Goal: Task Accomplishment & Management: Complete application form

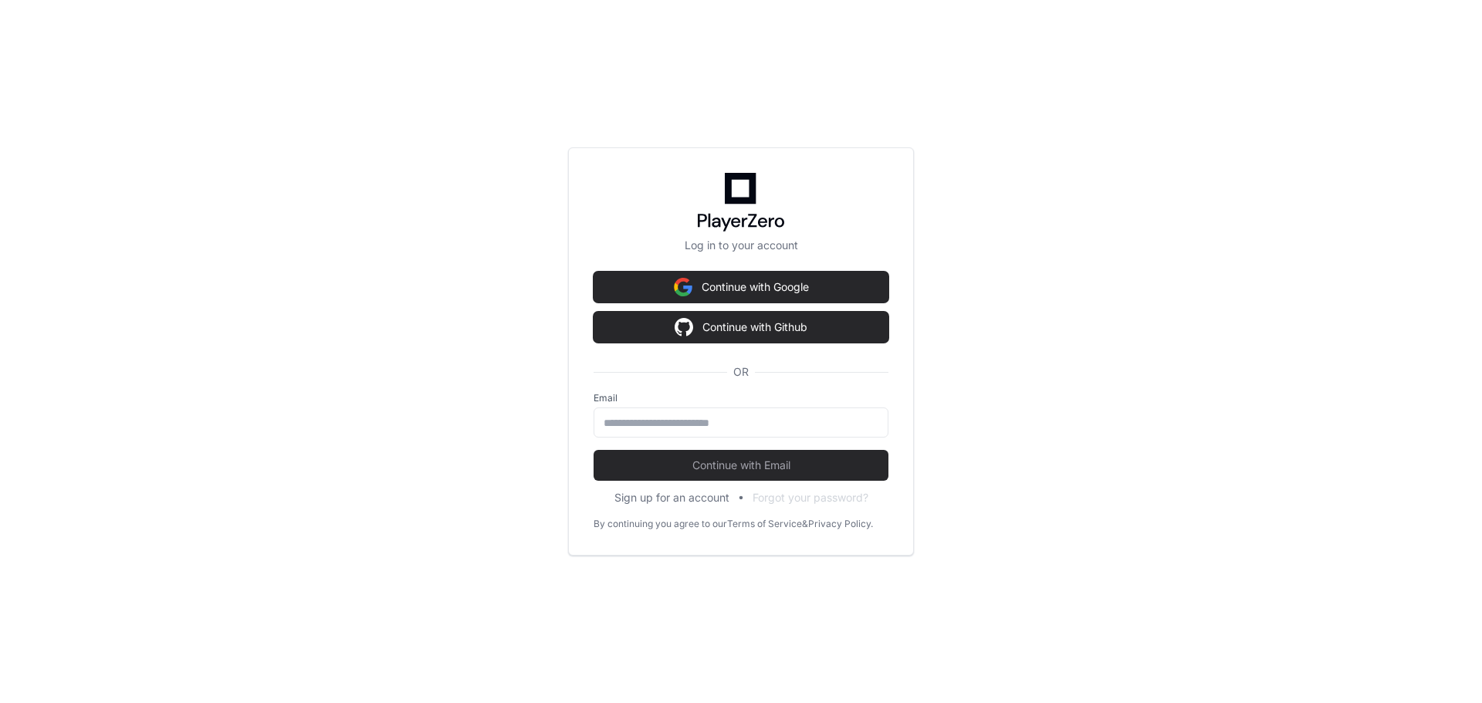
click at [1018, 274] on div "Log in to your account Continue with Google Continue with Github OR Email Conti…" at bounding box center [741, 351] width 1482 height 703
click at [1028, 389] on div "Log in to your account Continue with Google Continue with Github OR Email Conti…" at bounding box center [741, 351] width 1482 height 703
click at [847, 417] on input "email" at bounding box center [740, 422] width 275 height 15
click at [707, 493] on button "Sign up for an account" at bounding box center [671, 497] width 115 height 15
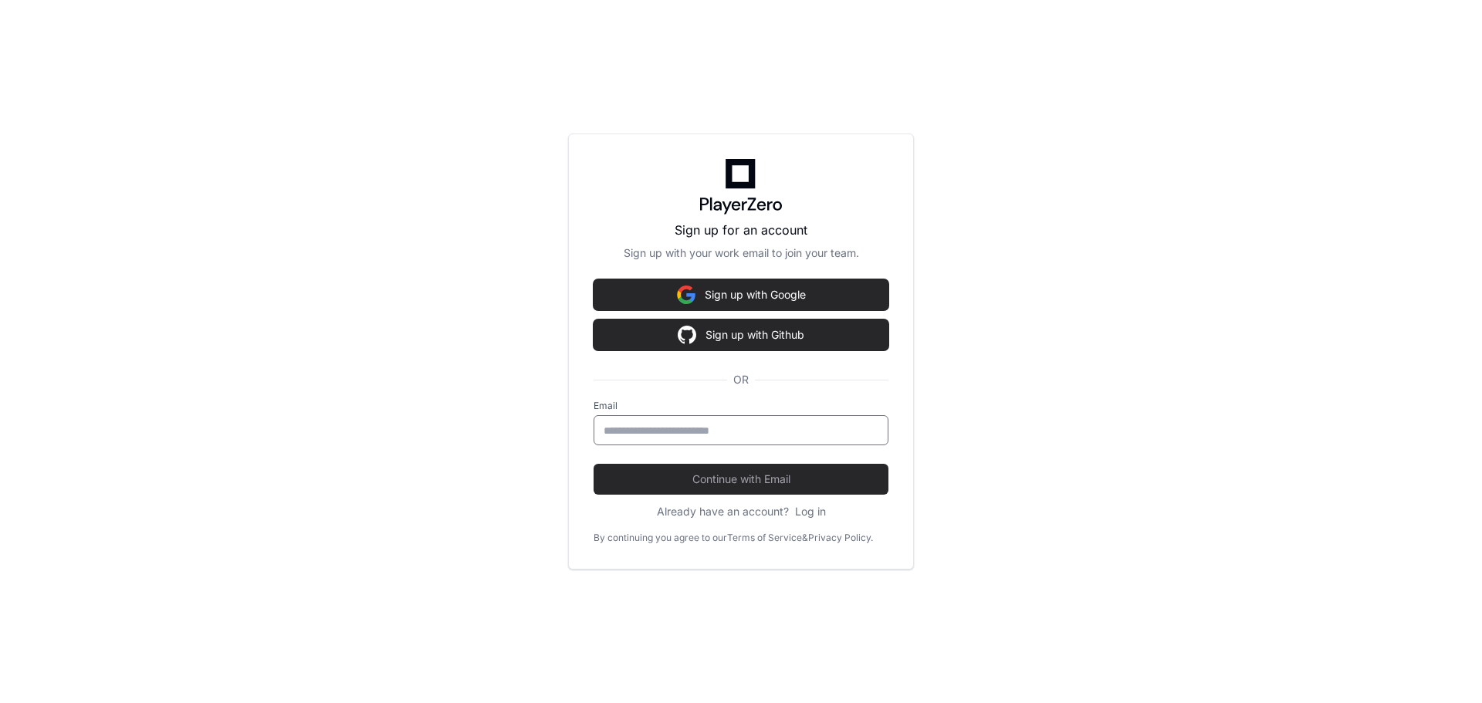
click at [723, 436] on input "Email" at bounding box center [740, 430] width 275 height 15
type input "**********"
click at [593, 464] on button "Continue with Email" at bounding box center [740, 479] width 295 height 31
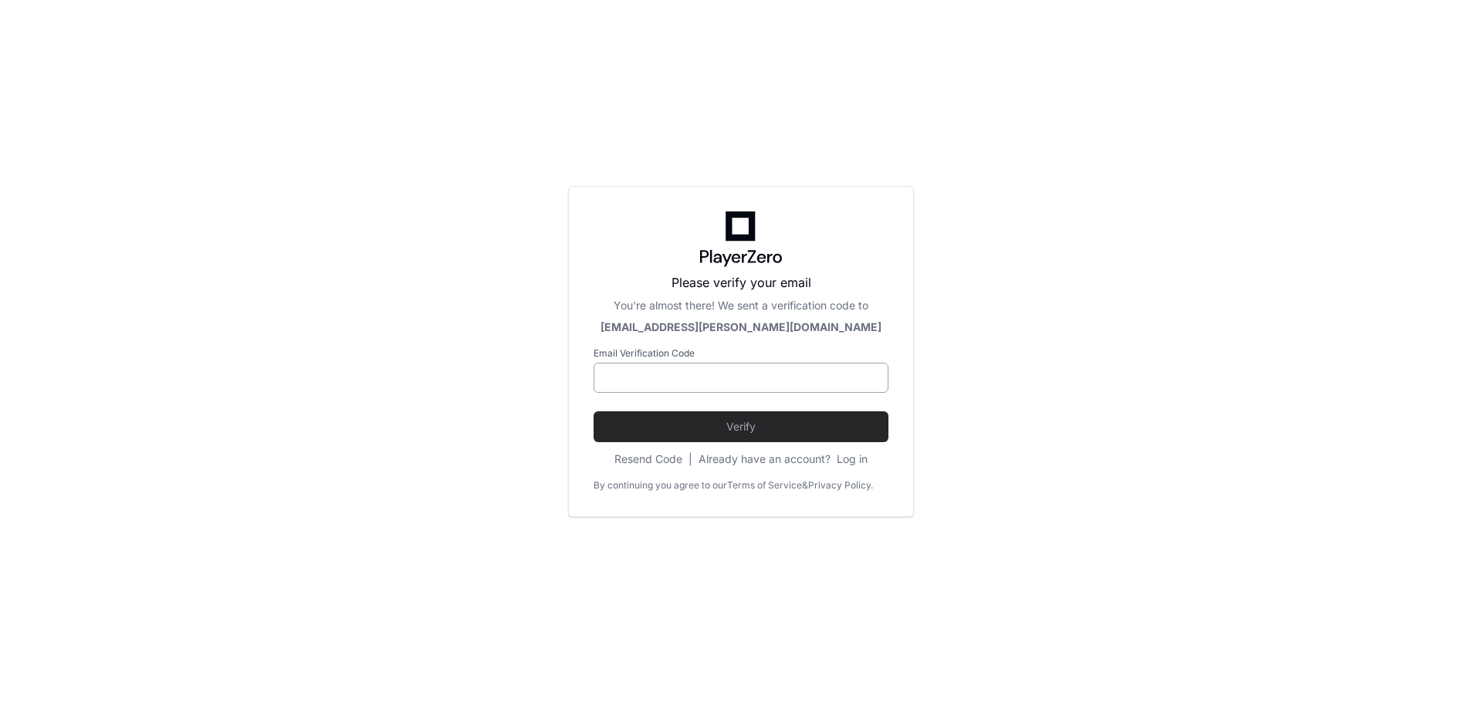
click at [726, 381] on input at bounding box center [740, 377] width 275 height 15
click at [811, 378] on input at bounding box center [740, 377] width 275 height 15
paste input "******"
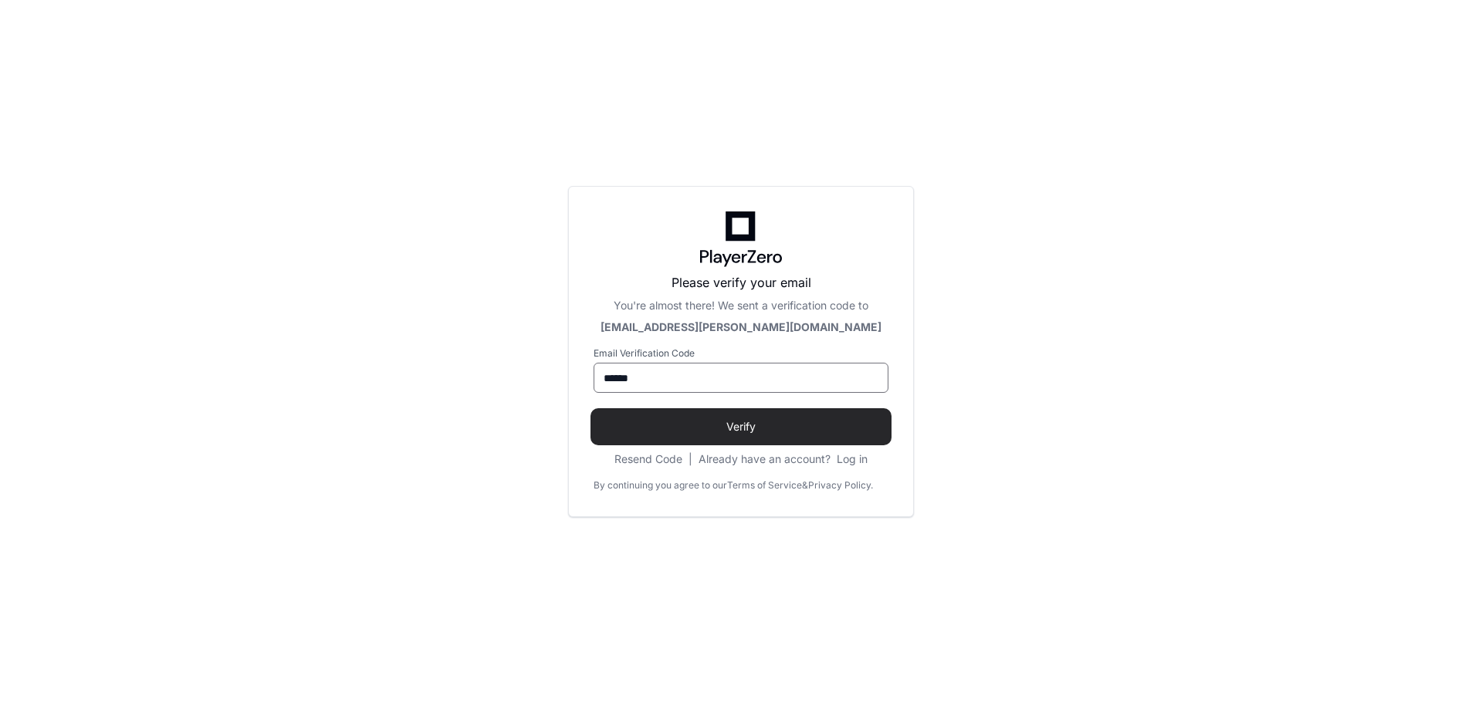
type input "******"
click at [800, 419] on span "Verify" at bounding box center [740, 426] width 295 height 15
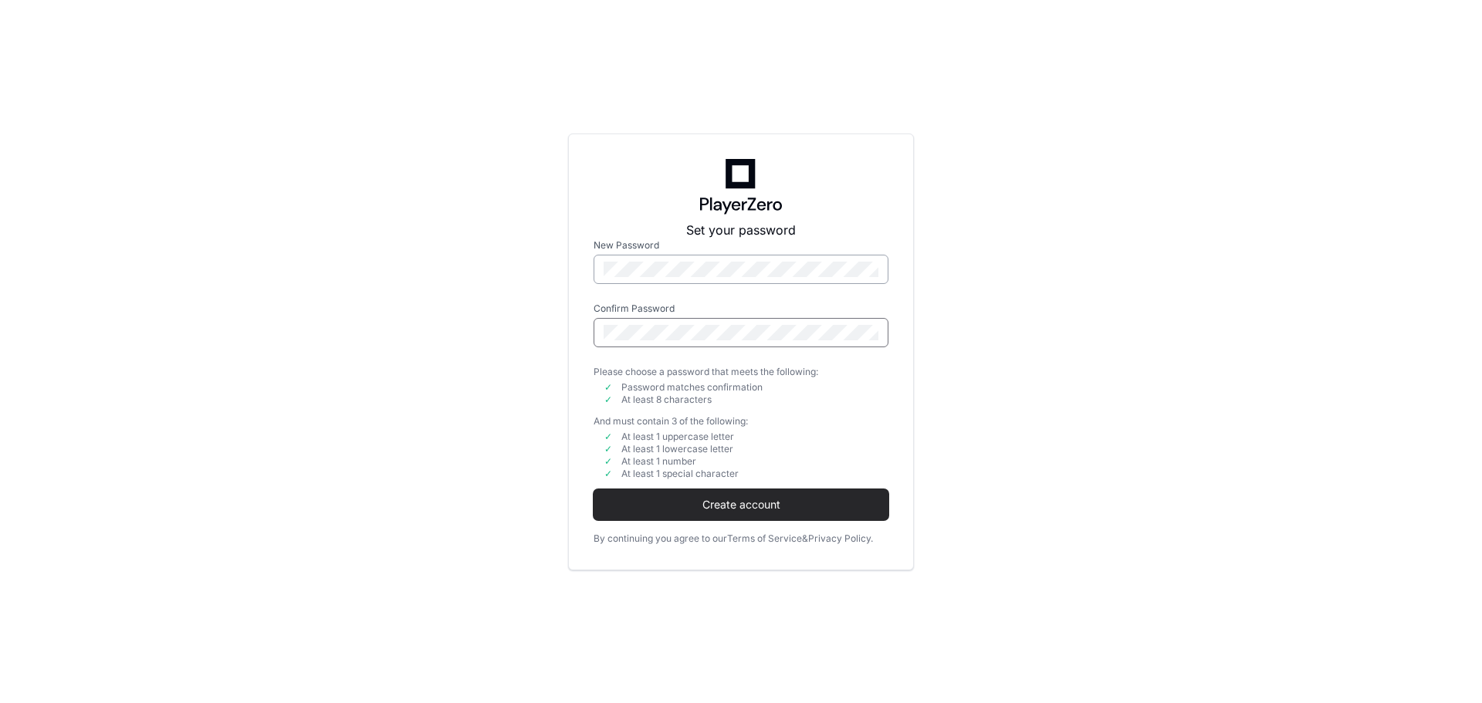
click at [593, 489] on button "Create account" at bounding box center [740, 504] width 295 height 31
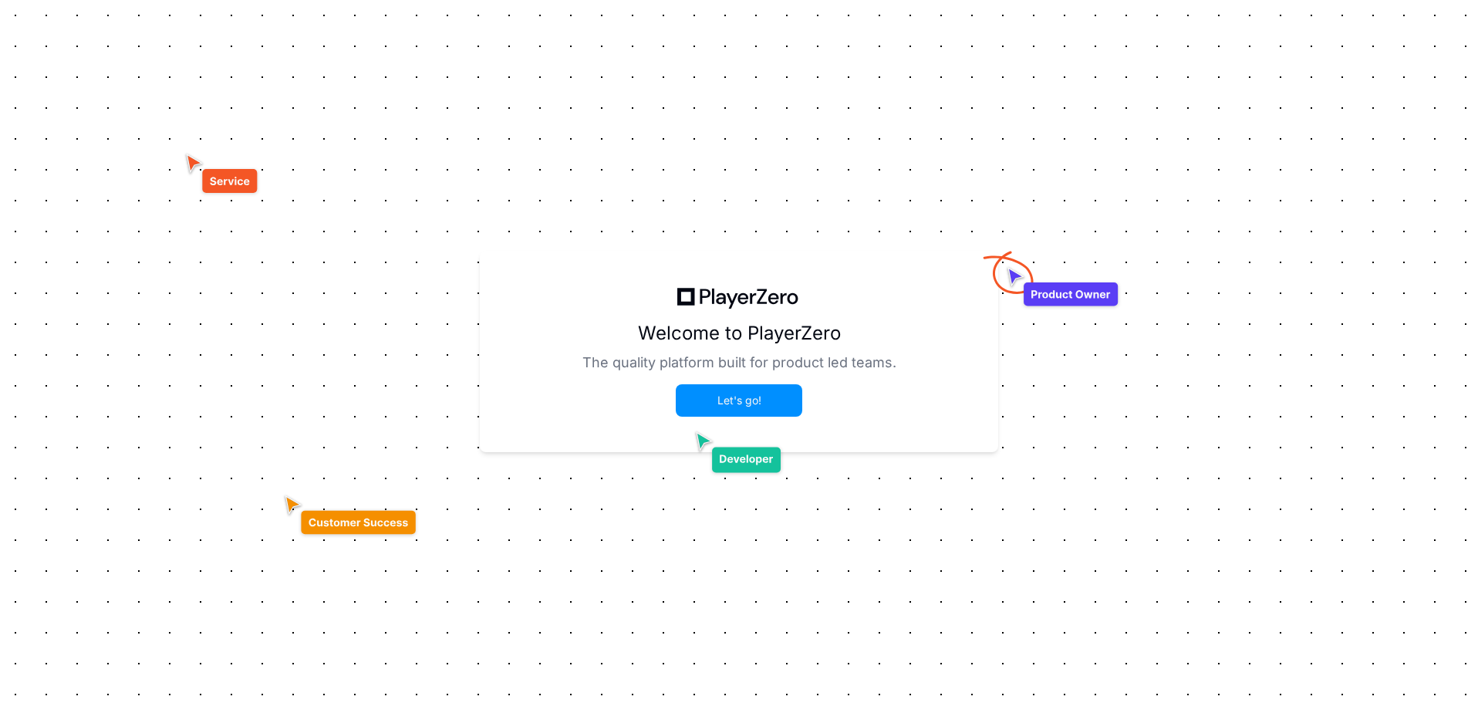
click at [775, 407] on button "Let's go!" at bounding box center [739, 400] width 123 height 29
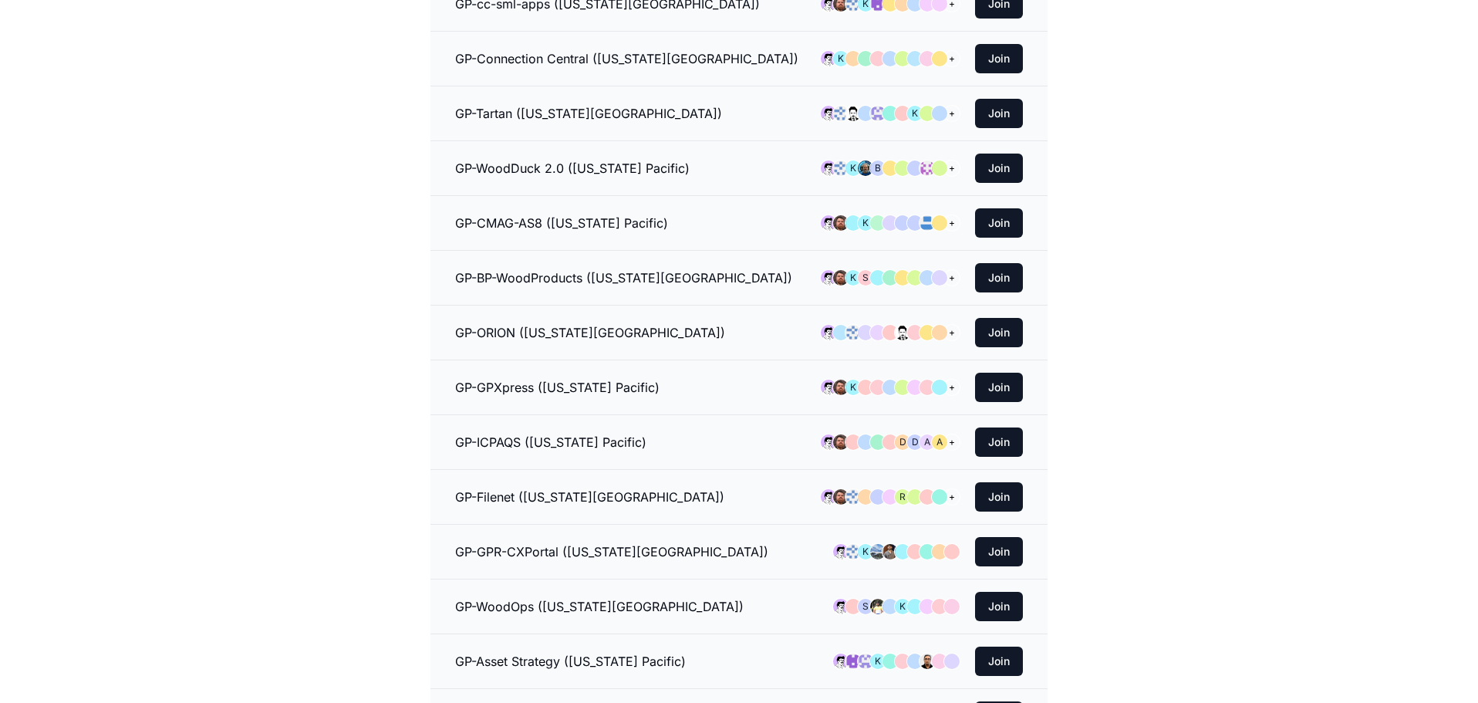
scroll to position [386, 0]
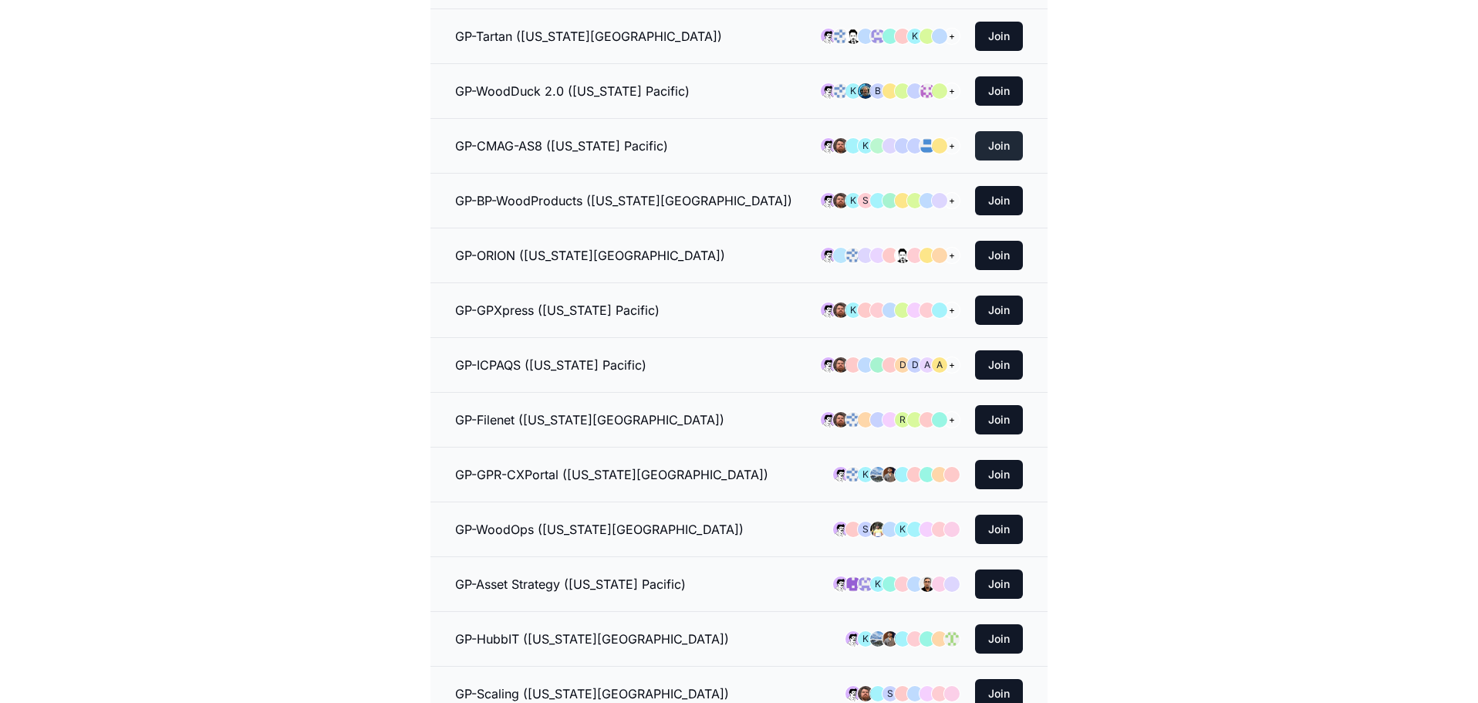
click at [999, 150] on button "Join" at bounding box center [999, 145] width 48 height 29
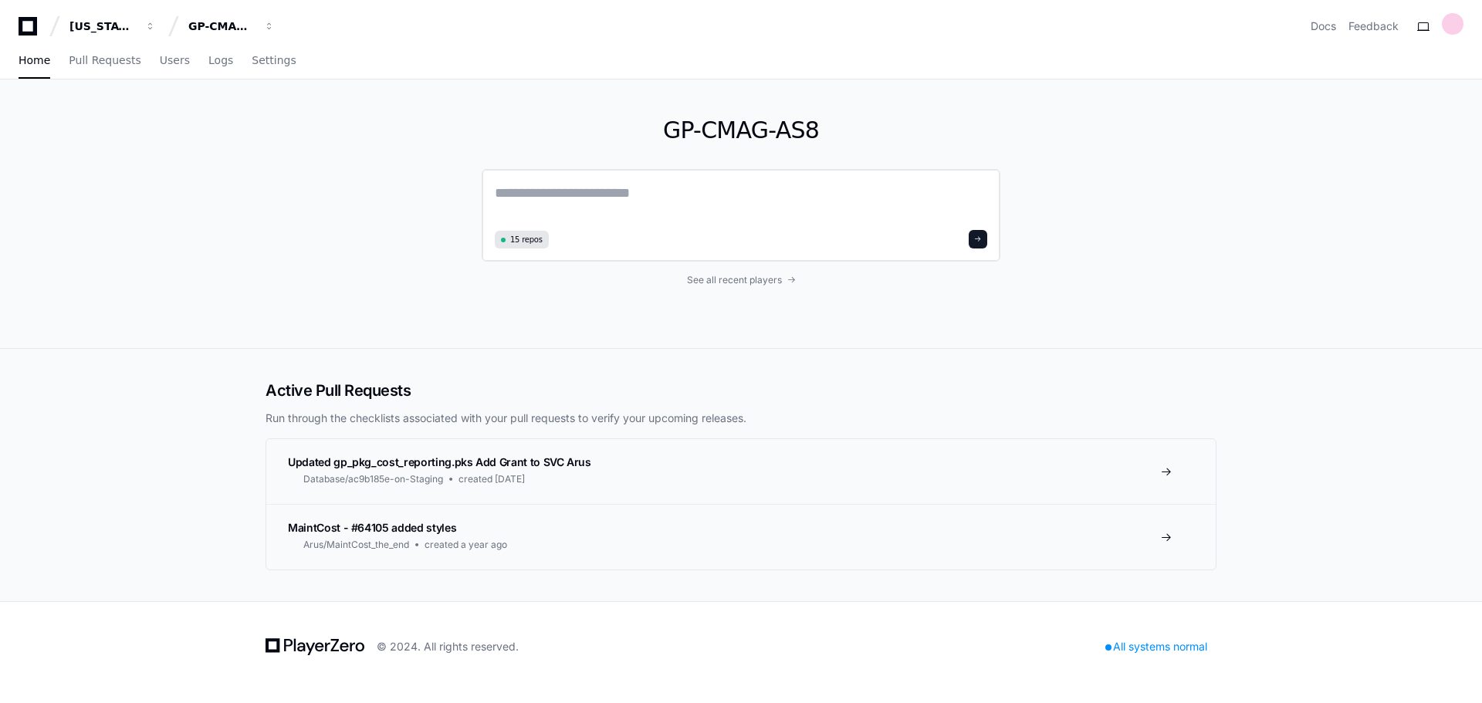
drag, startPoint x: 685, startPoint y: 196, endPoint x: 693, endPoint y: 204, distance: 10.9
click at [692, 202] on textarea at bounding box center [741, 203] width 492 height 43
type textarea "**********"
click at [107, 21] on div "[US_STATE] Pacific" at bounding box center [102, 26] width 66 height 15
click at [39, 61] on span "Home" at bounding box center [35, 60] width 32 height 9
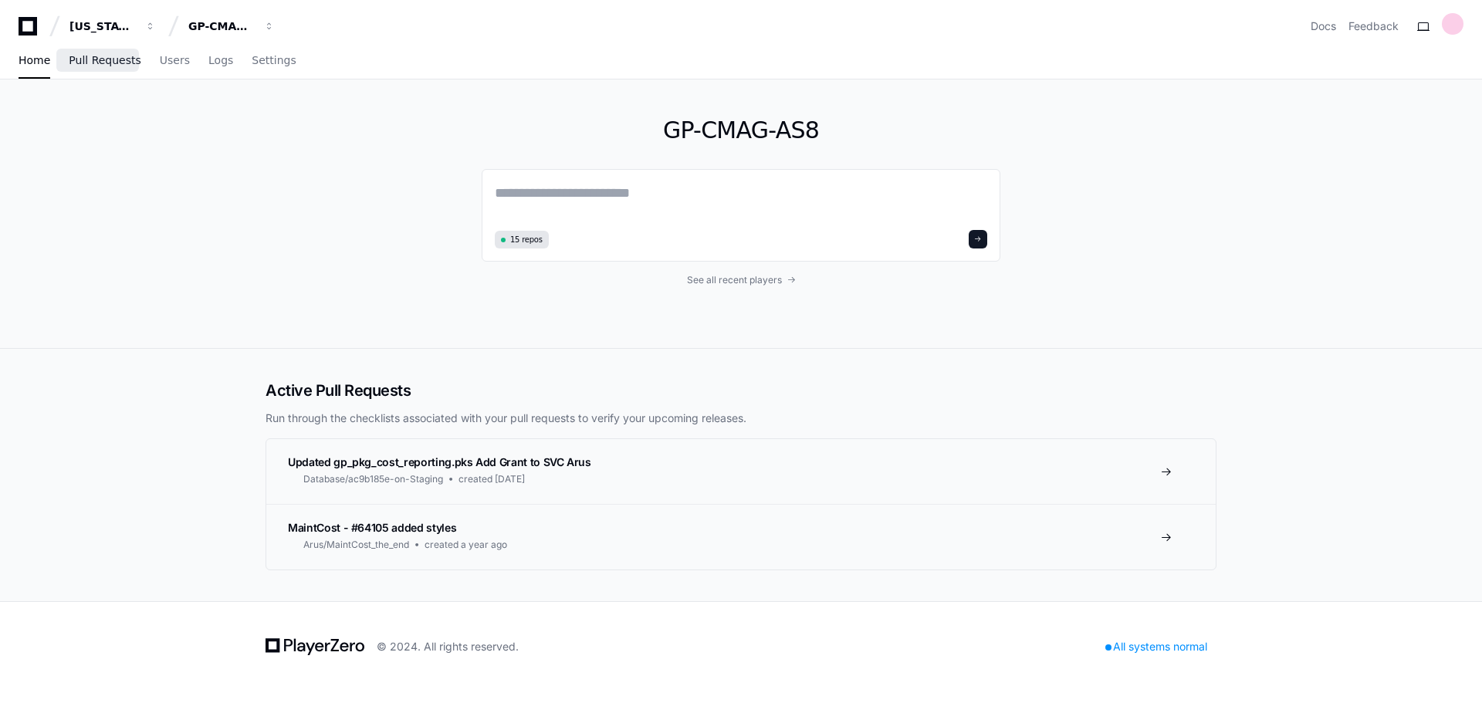
click at [96, 65] on span "Pull Requests" at bounding box center [105, 60] width 72 height 9
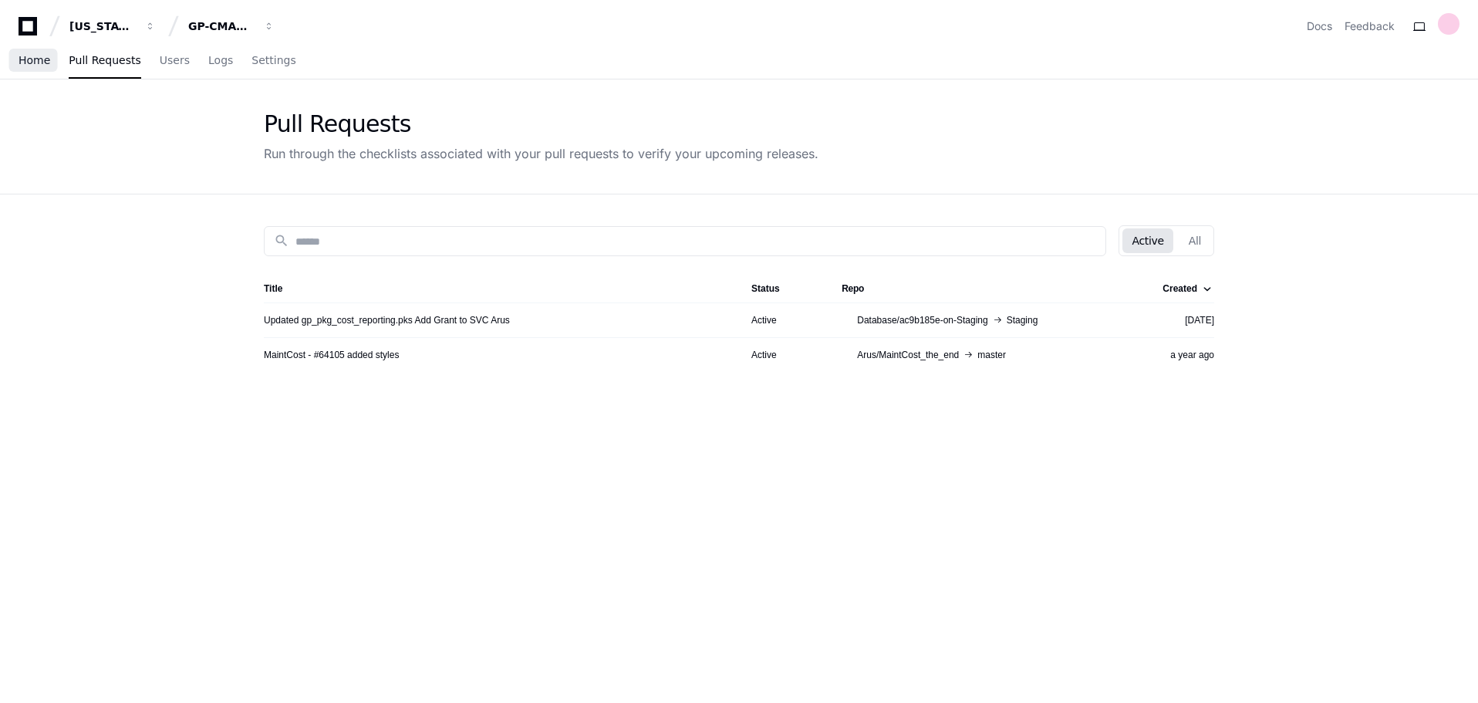
click at [30, 59] on span "Home" at bounding box center [35, 60] width 32 height 9
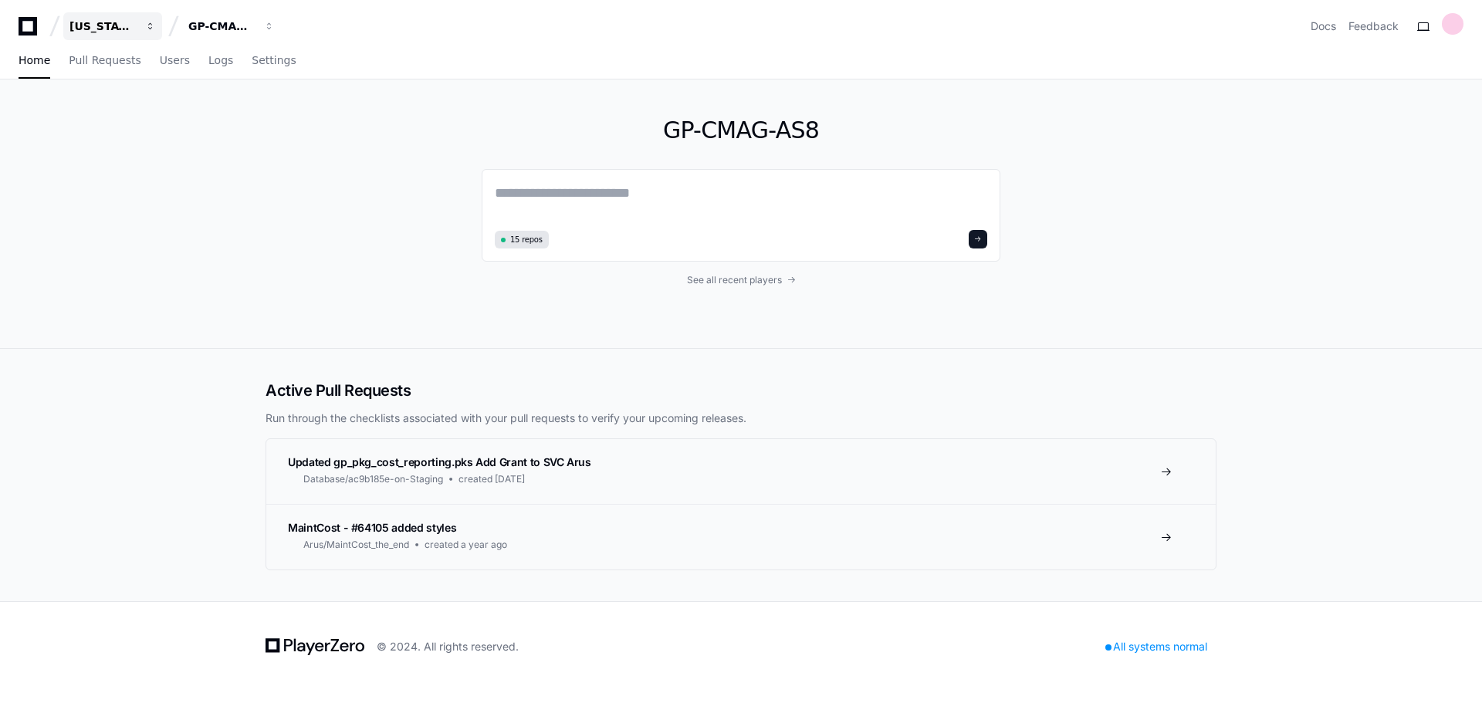
click at [84, 23] on div "[US_STATE] Pacific" at bounding box center [102, 26] width 66 height 15
click at [40, 30] on icon at bounding box center [27, 26] width 31 height 19
click at [32, 28] on icon at bounding box center [27, 26] width 31 height 19
click at [49, 64] on div "Home Pull Requests Users Logs Settings" at bounding box center [158, 60] width 278 height 35
click at [38, 63] on span "Home" at bounding box center [35, 60] width 32 height 9
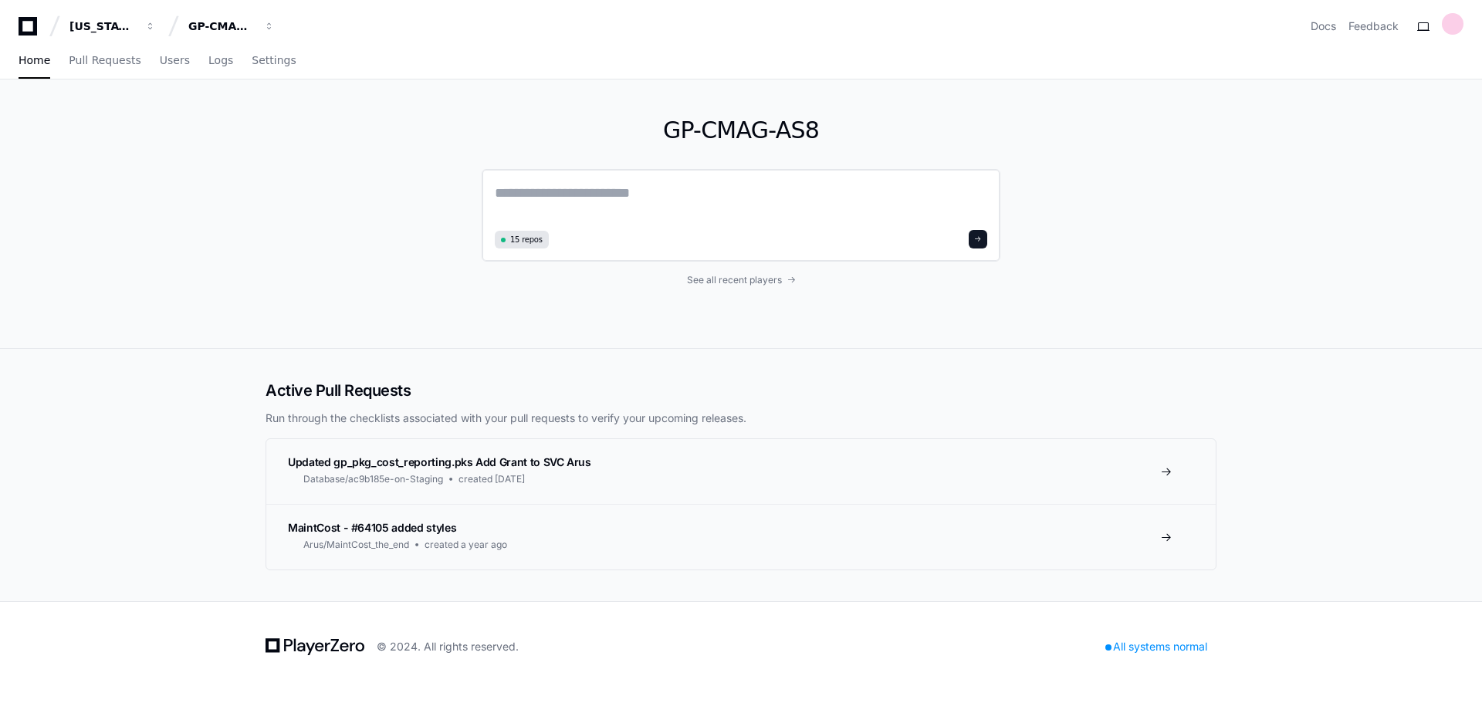
click at [624, 202] on textarea at bounding box center [741, 203] width 492 height 43
click at [752, 281] on span "See all recent players" at bounding box center [734, 280] width 95 height 12
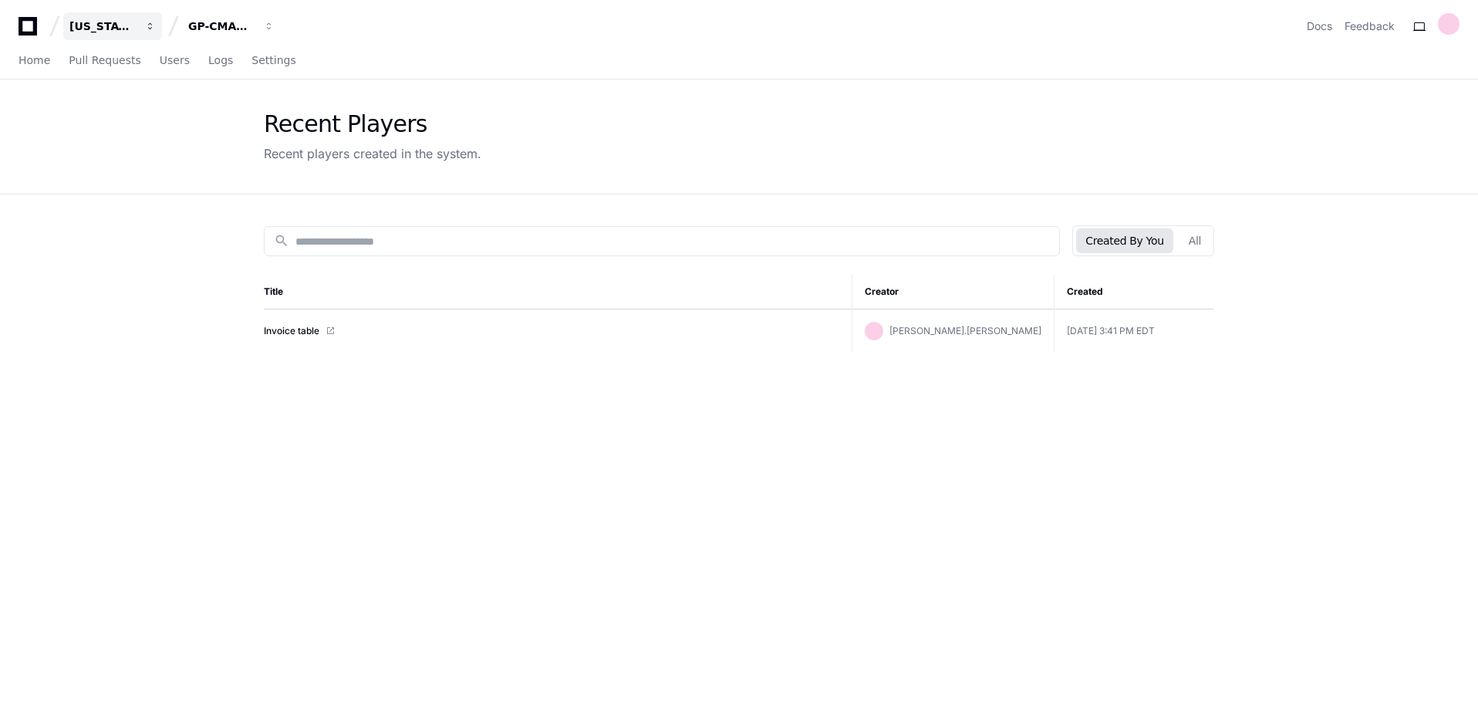
click at [113, 32] on div "[US_STATE] Pacific" at bounding box center [102, 26] width 66 height 15
click at [125, 112] on span "[US_STATE] Pacific" at bounding box center [170, 112] width 113 height 19
click at [35, 28] on icon at bounding box center [28, 26] width 19 height 19
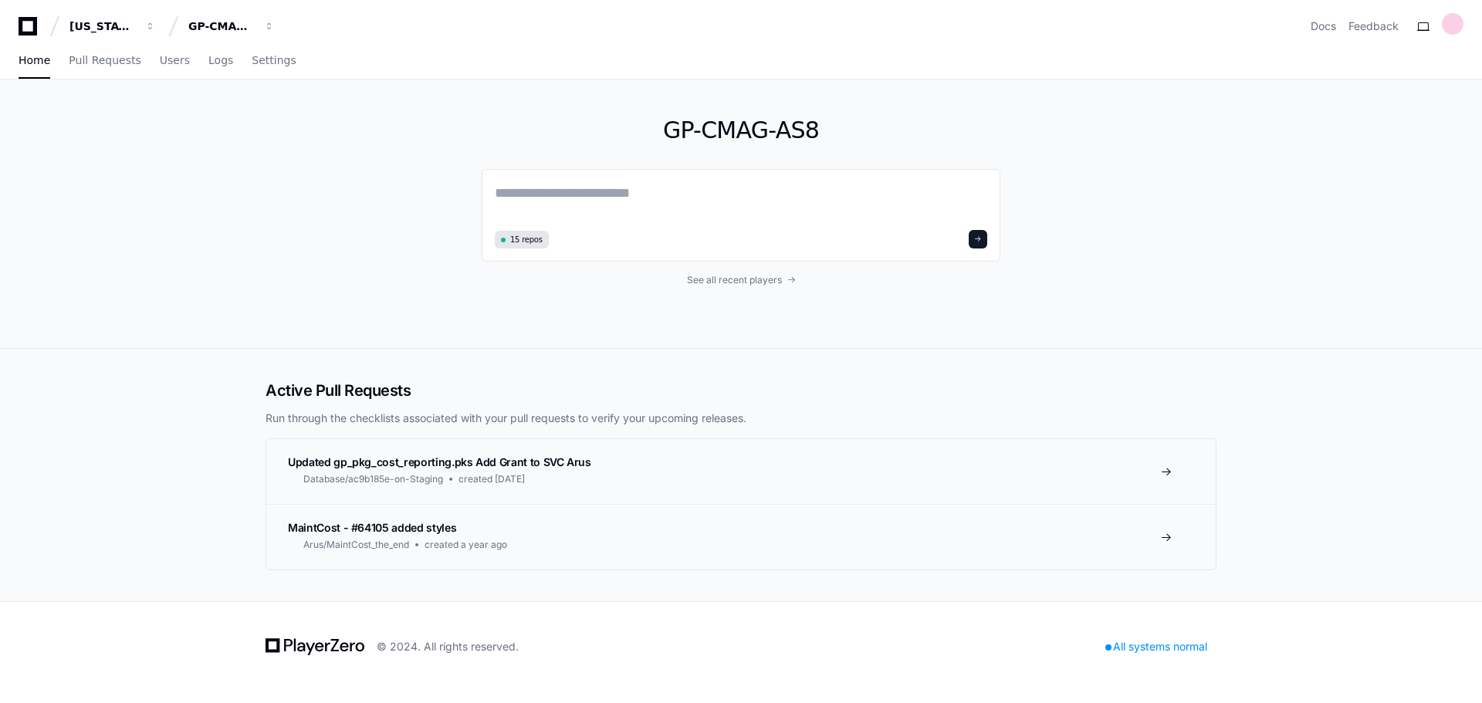
click at [1151, 168] on div "GP-CMAG-AS8 15 repos See all recent players" at bounding box center [741, 213] width 988 height 269
click at [564, 186] on textarea at bounding box center [741, 203] width 492 height 43
type textarea "**********"
click at [123, 22] on div "[US_STATE] Pacific" at bounding box center [102, 26] width 66 height 15
click at [150, 106] on span "[US_STATE] Pacific" at bounding box center [170, 112] width 113 height 19
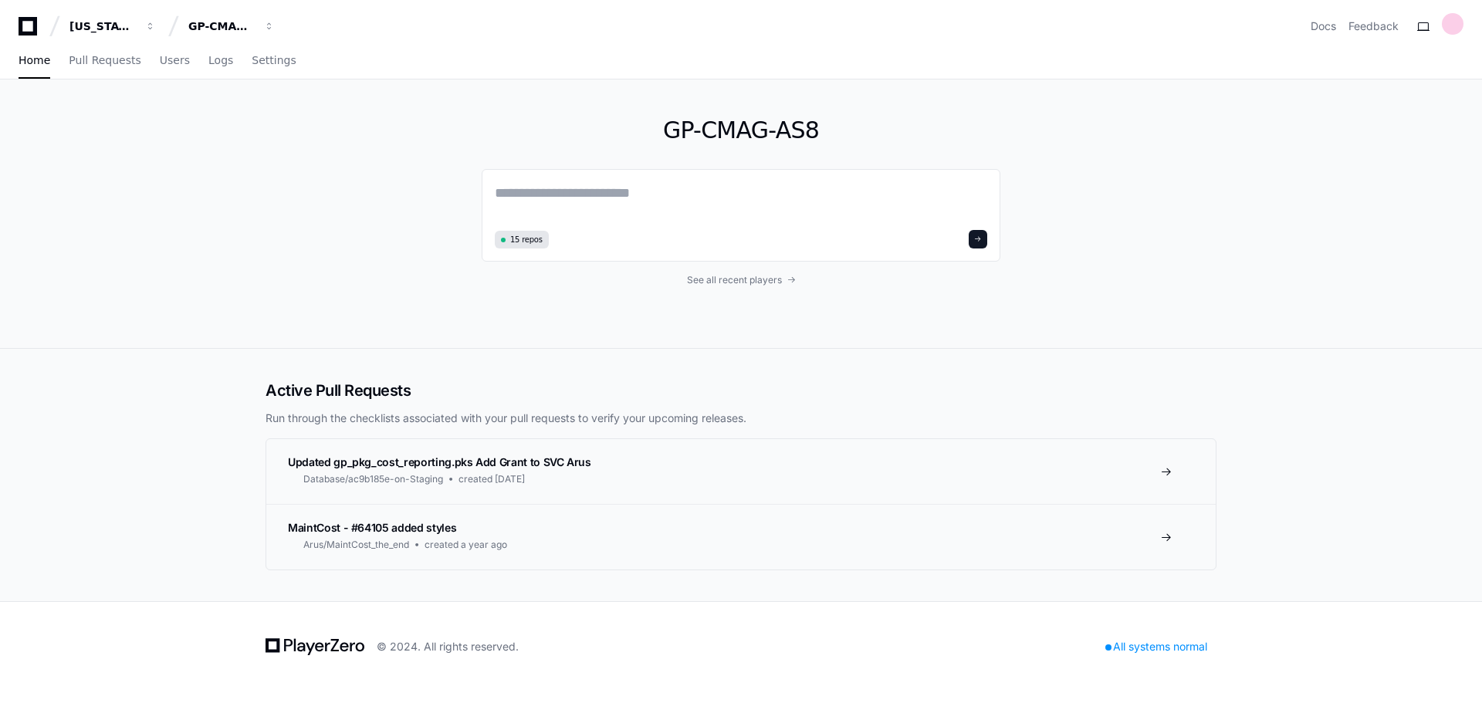
drag, startPoint x: 81, startPoint y: 29, endPoint x: 56, endPoint y: 29, distance: 24.7
click at [81, 28] on div "[US_STATE] Pacific" at bounding box center [102, 26] width 66 height 15
click at [138, 113] on span "[US_STATE] Pacific" at bounding box center [170, 112] width 113 height 19
click at [219, 37] on button "GP-CMAG-AS8" at bounding box center [231, 26] width 99 height 28
click at [253, 109] on span "GP-CMAG-AS8" at bounding box center [256, 112] width 87 height 19
